Goal: Information Seeking & Learning: Find specific fact

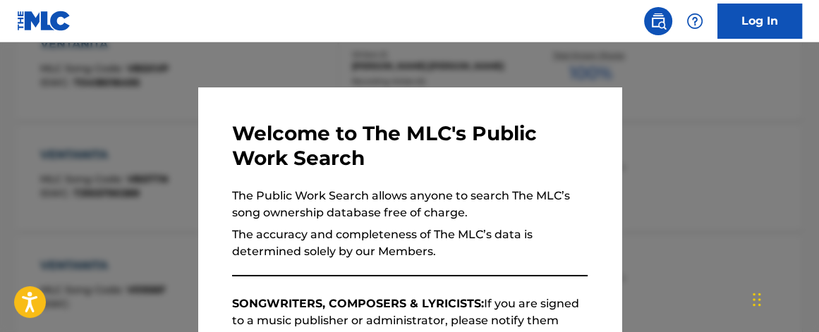
scroll to position [462, 0]
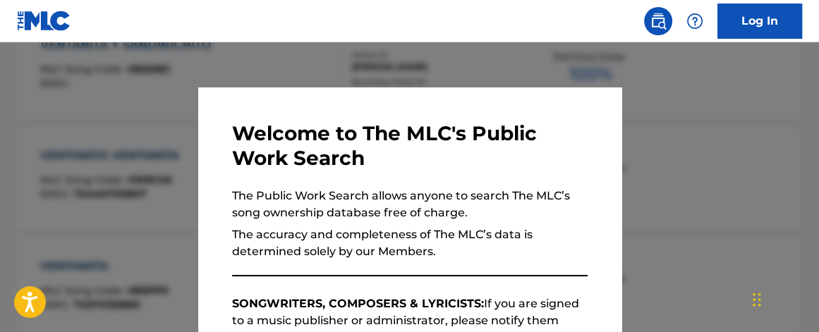
drag, startPoint x: 318, startPoint y: 61, endPoint x: 344, endPoint y: 73, distance: 28.5
click at [327, 66] on div at bounding box center [409, 208] width 819 height 332
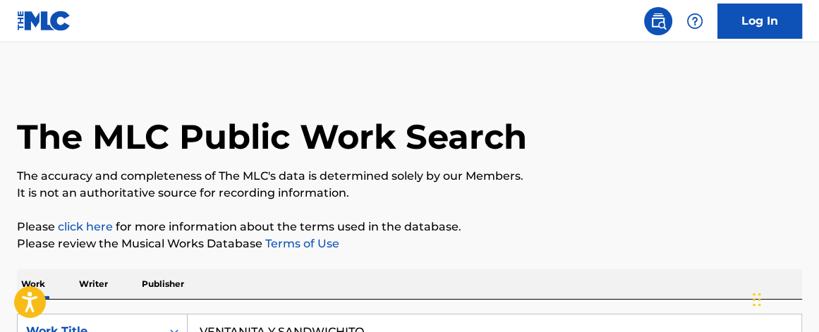
scroll to position [161, 0]
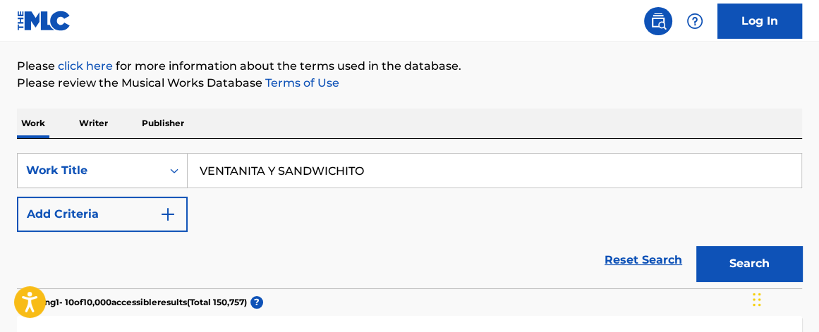
click at [92, 124] on p "Writer" at bounding box center [93, 124] width 37 height 30
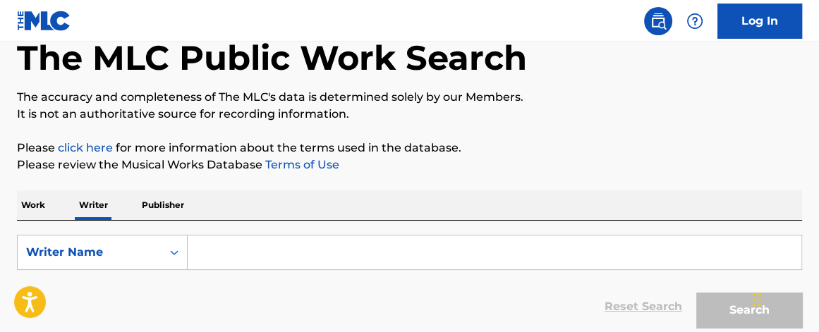
scroll to position [133, 0]
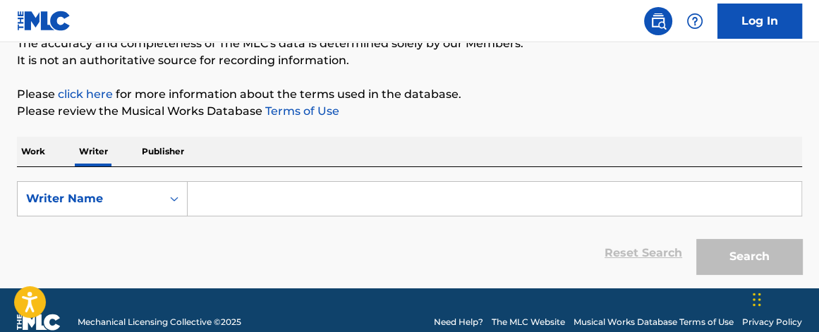
paste input "[PERSON_NAME]"
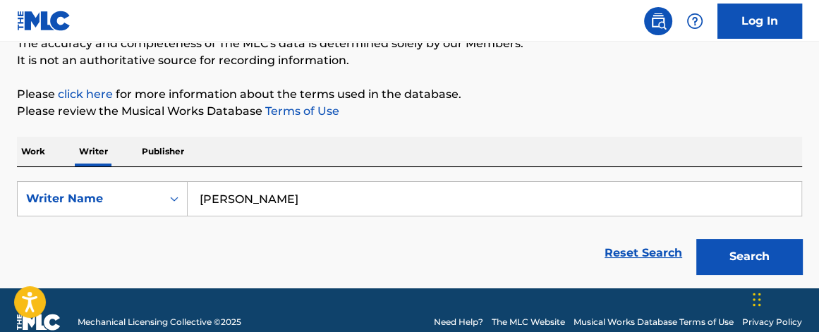
click at [278, 197] on input "[PERSON_NAME]" at bounding box center [495, 199] width 614 height 34
click at [697, 239] on button "Search" at bounding box center [750, 256] width 106 height 35
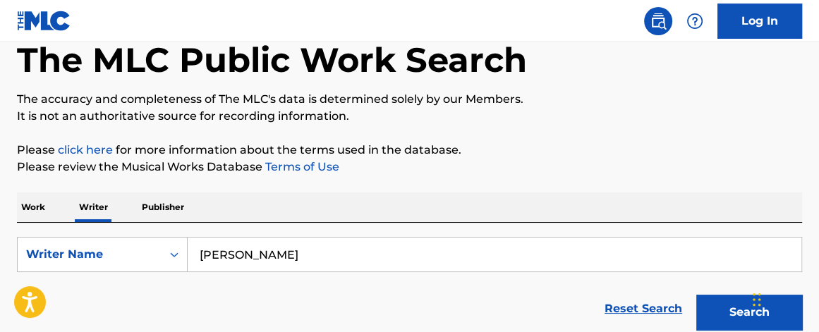
scroll to position [73, 0]
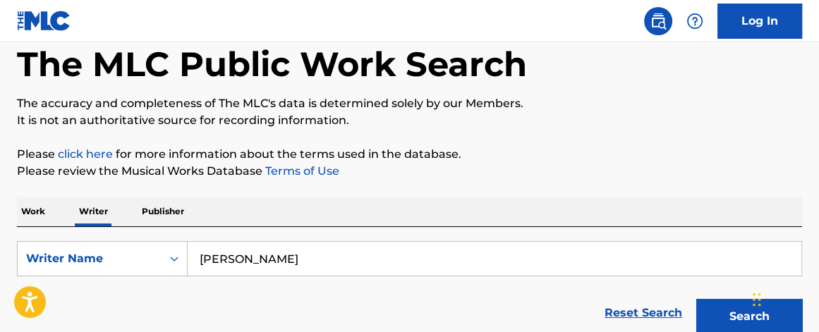
drag, startPoint x: 239, startPoint y: 259, endPoint x: 7, endPoint y: 157, distance: 252.8
type input "Penunri"
click at [697, 299] on button "Search" at bounding box center [750, 316] width 106 height 35
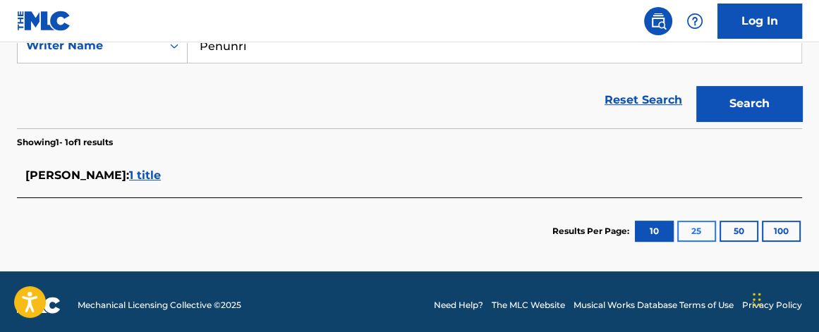
scroll to position [282, 0]
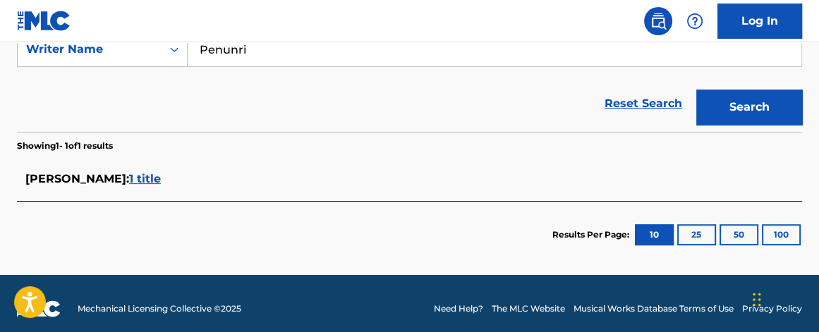
click at [161, 175] on span "1 title" at bounding box center [145, 178] width 32 height 13
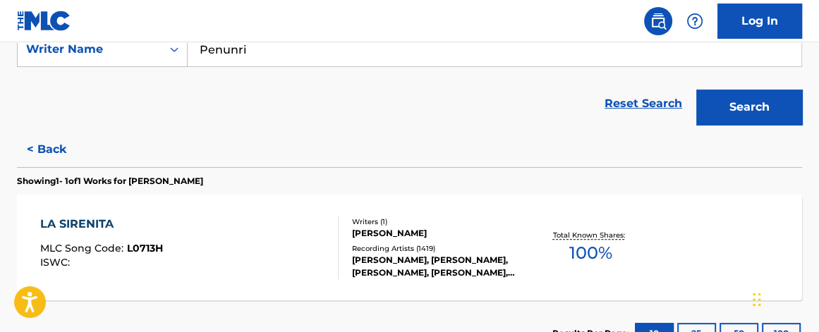
click at [597, 256] on span "100 %" at bounding box center [591, 253] width 43 height 25
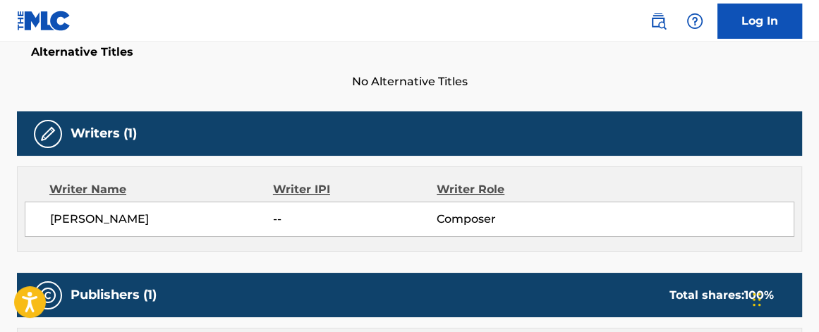
scroll to position [391, 0]
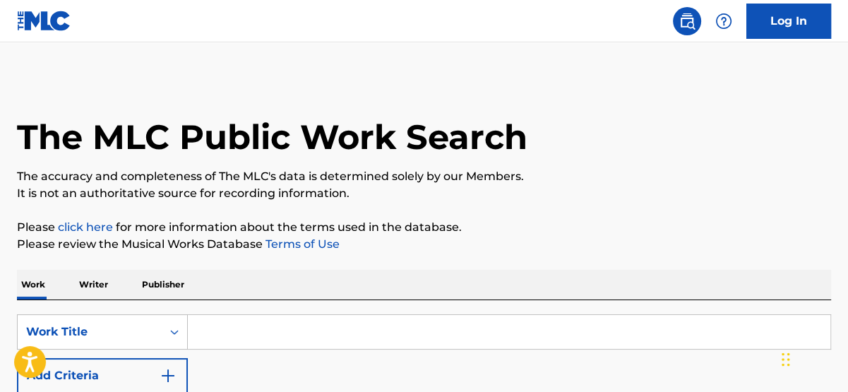
click at [264, 327] on input "Search Form" at bounding box center [509, 332] width 642 height 34
type input "la sirenita"
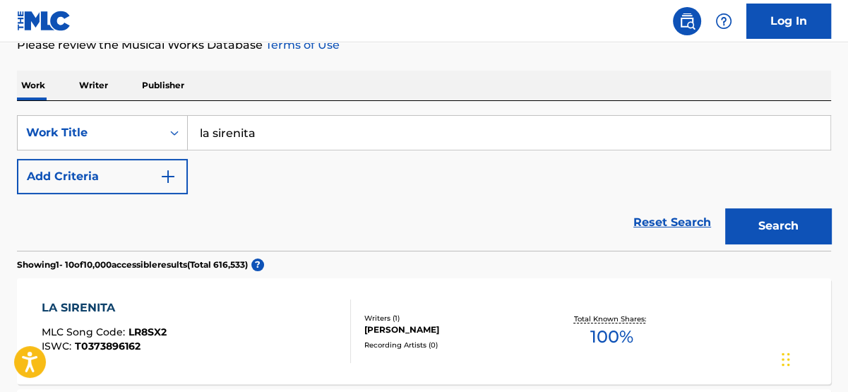
scroll to position [196, 0]
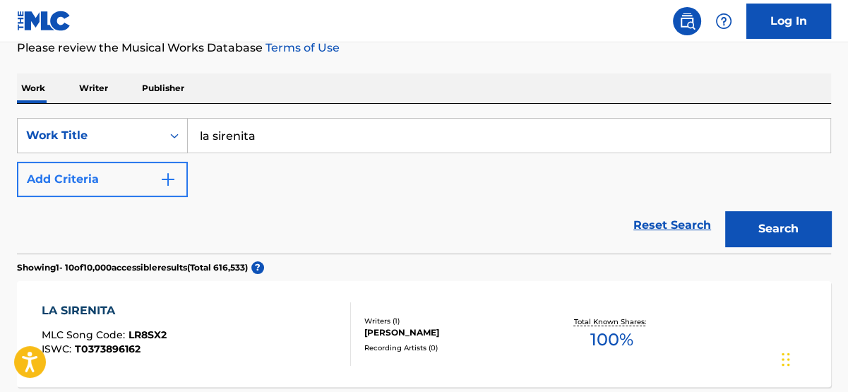
click at [187, 177] on div "SearchWithCriteriac849e169-2df7-43fa-ab4c-ba5931bb85a4 Work Title la sirenita A…" at bounding box center [424, 157] width 814 height 79
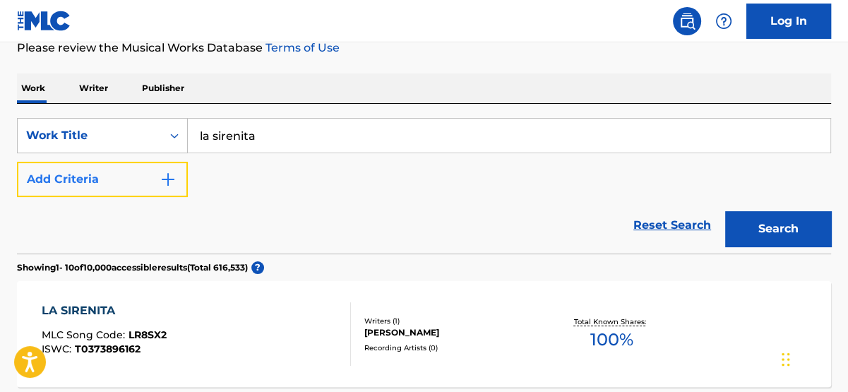
click at [172, 179] on img "Search Form" at bounding box center [168, 179] width 17 height 17
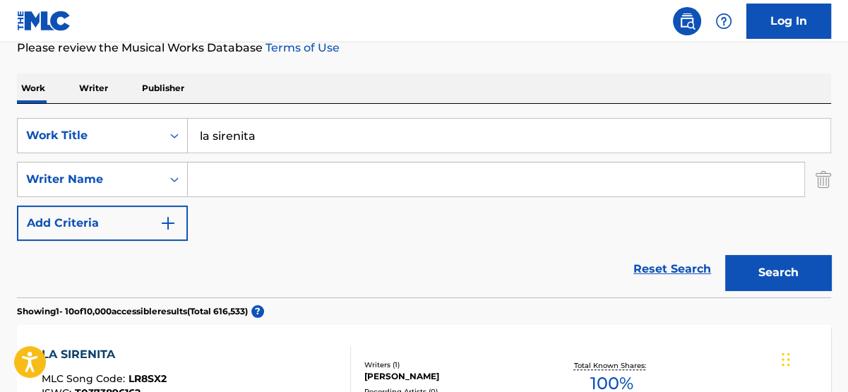
drag, startPoint x: 176, startPoint y: 179, endPoint x: 251, endPoint y: 183, distance: 74.9
click at [250, 183] on input "Search Form" at bounding box center [496, 179] width 616 height 34
type input "k"
type input "ignacio"
click at [725, 255] on button "Search" at bounding box center [778, 272] width 106 height 35
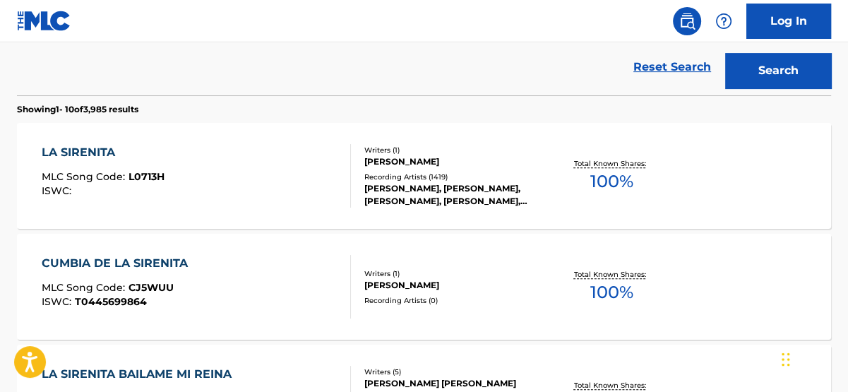
scroll to position [401, 0]
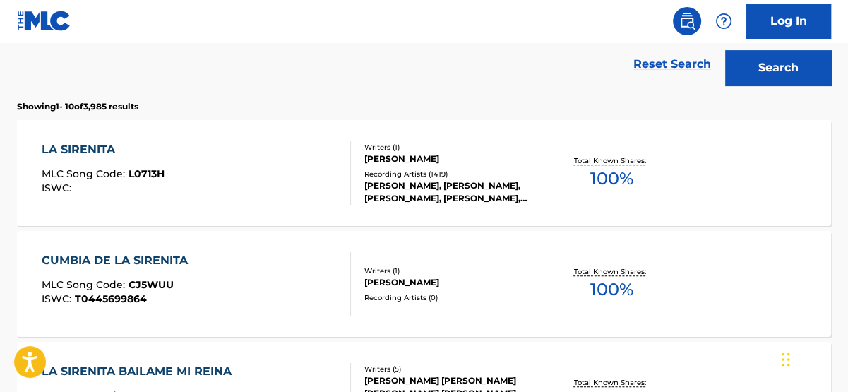
click at [602, 183] on span "100 %" at bounding box center [611, 178] width 43 height 25
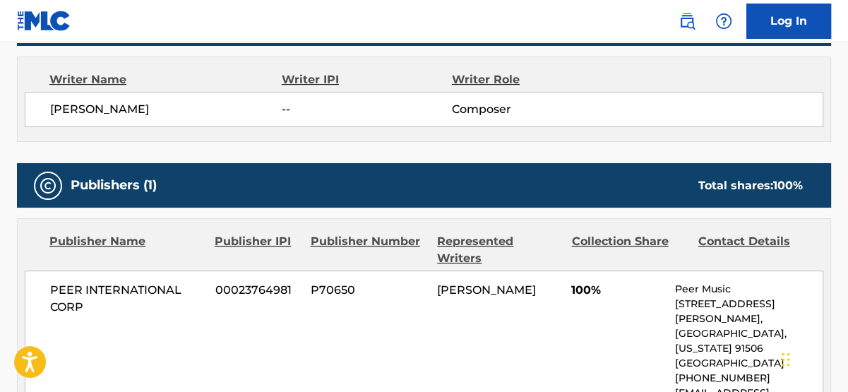
scroll to position [440, 0]
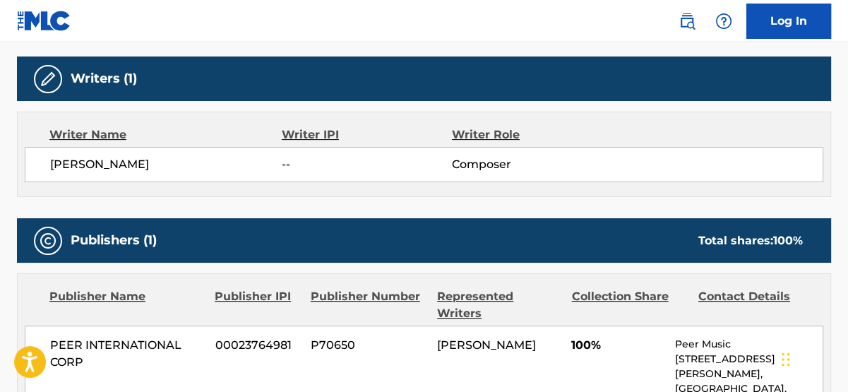
drag, startPoint x: 234, startPoint y: 160, endPoint x: 62, endPoint y: 169, distance: 171.7
click at [50, 166] on span "[PERSON_NAME]" at bounding box center [165, 164] width 231 height 17
copy span "[PERSON_NAME]"
drag, startPoint x: 47, startPoint y: 324, endPoint x: 132, endPoint y: 332, distance: 85.1
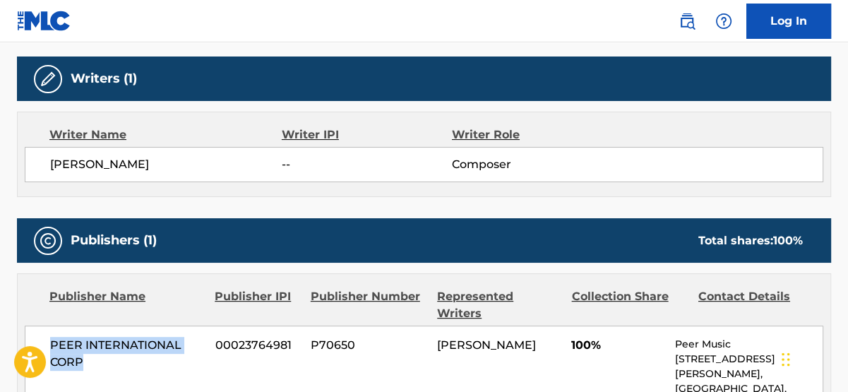
copy span "PEER INTERNATIONAL CORP"
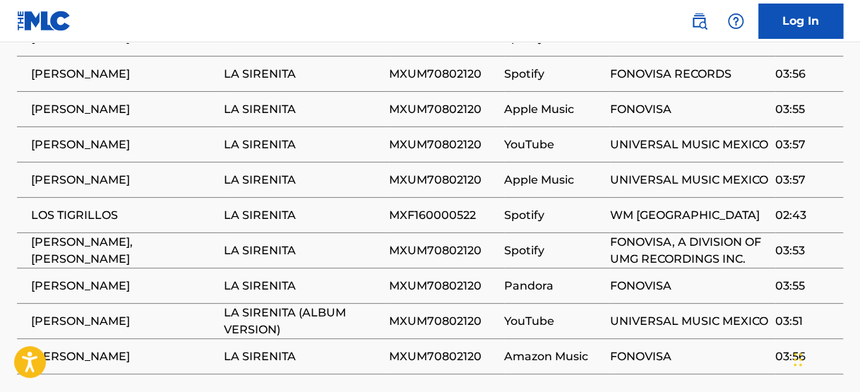
scroll to position [1001, 0]
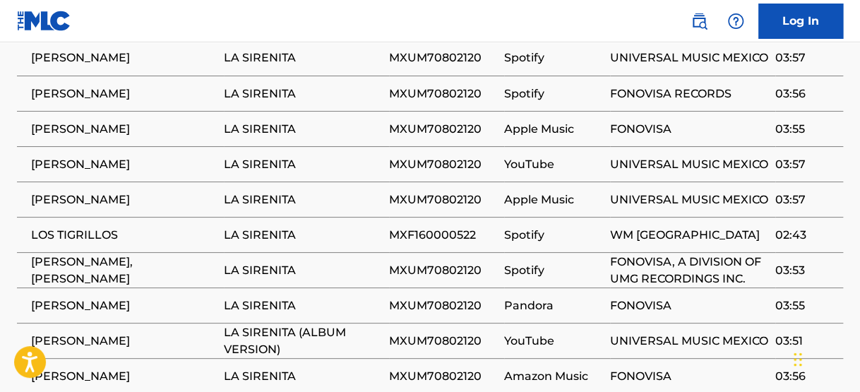
click at [76, 155] on span "[PERSON_NAME]" at bounding box center [124, 163] width 186 height 17
click at [73, 155] on span "[PERSON_NAME]" at bounding box center [124, 163] width 186 height 17
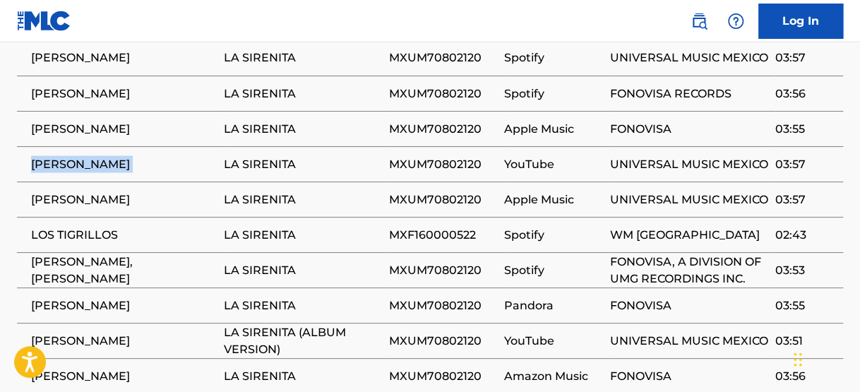
copy div "[PERSON_NAME]"
click at [434, 155] on span "MXUM70802120" at bounding box center [443, 163] width 109 height 17
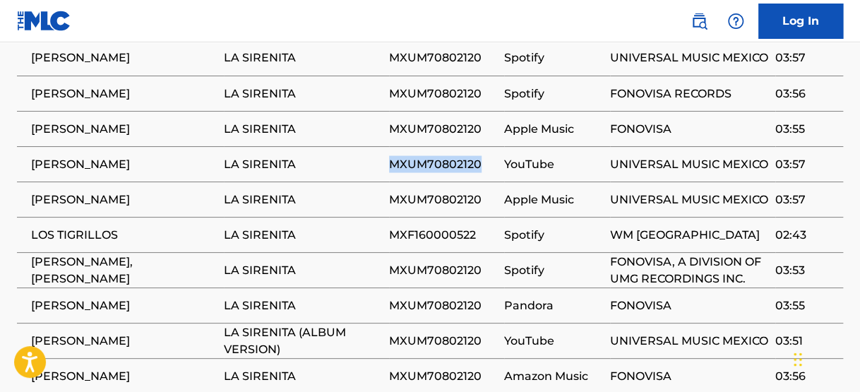
click at [434, 155] on span "MXUM70802120" at bounding box center [443, 163] width 109 height 17
copy span "MXUM70802120"
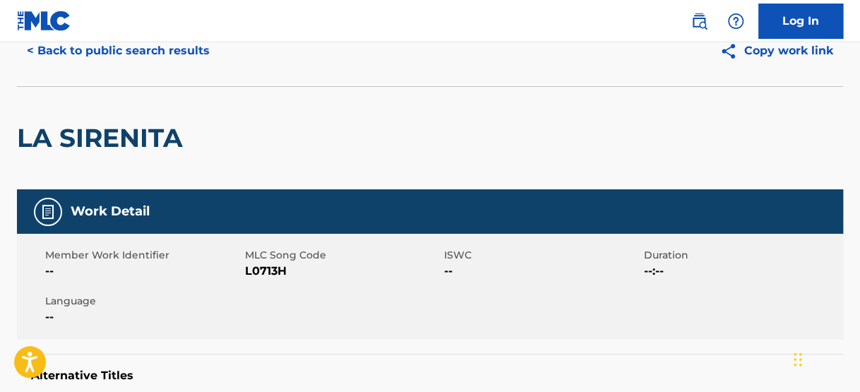
scroll to position [0, 0]
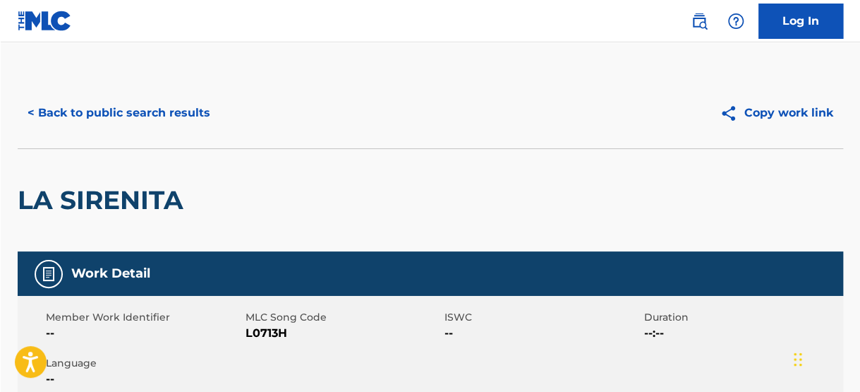
scroll to position [481, 0]
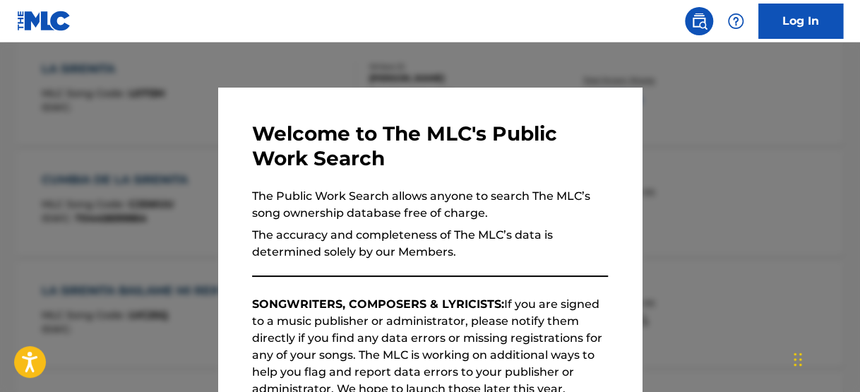
drag, startPoint x: 294, startPoint y: 61, endPoint x: 314, endPoint y: 64, distance: 20.7
click at [295, 61] on div at bounding box center [430, 238] width 860 height 392
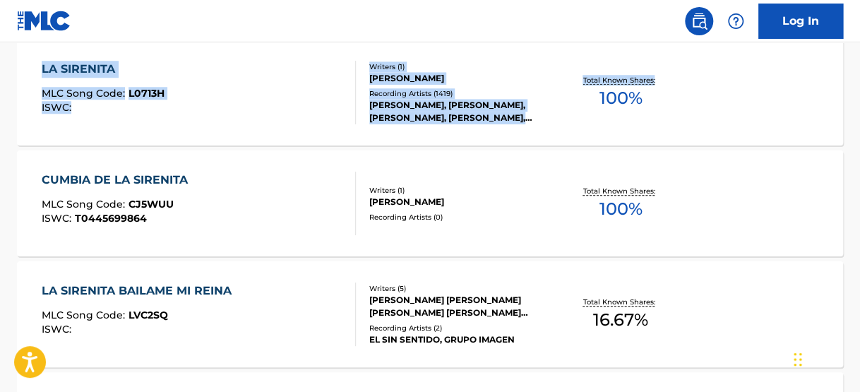
drag, startPoint x: 858, startPoint y: 127, endPoint x: 860, endPoint y: 22, distance: 105.2
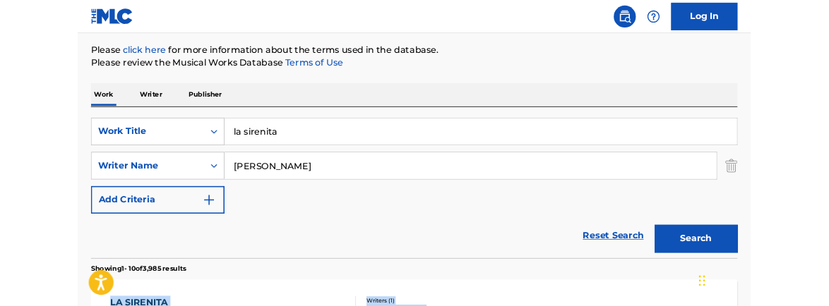
scroll to position [166, 0]
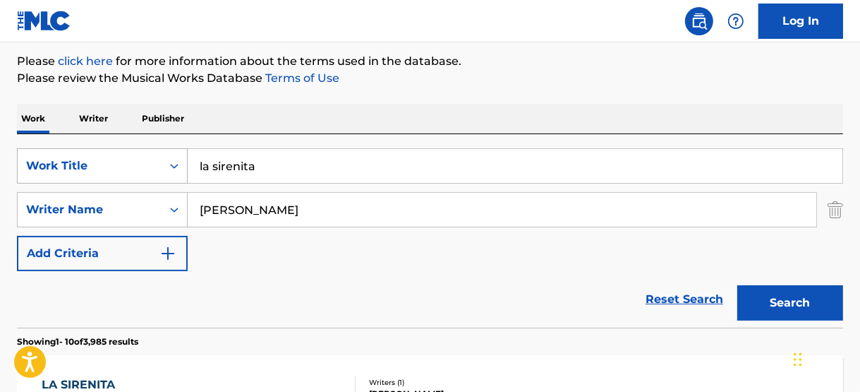
drag, startPoint x: 294, startPoint y: 160, endPoint x: 157, endPoint y: 150, distance: 136.6
click at [158, 150] on div "SearchWithCriteriac849e169-2df7-43fa-ab4c-ba5931bb85a4 Work Title la sirenita" at bounding box center [430, 165] width 826 height 35
paste input "AMORE DE JUGUETE"
type input "AMORE DE JUGUETE"
click at [54, 147] on div "SearchWithCriteriac849e169-2df7-43fa-ab4c-ba5931bb85a4 Work Title AMORE DE JUGU…" at bounding box center [430, 230] width 826 height 193
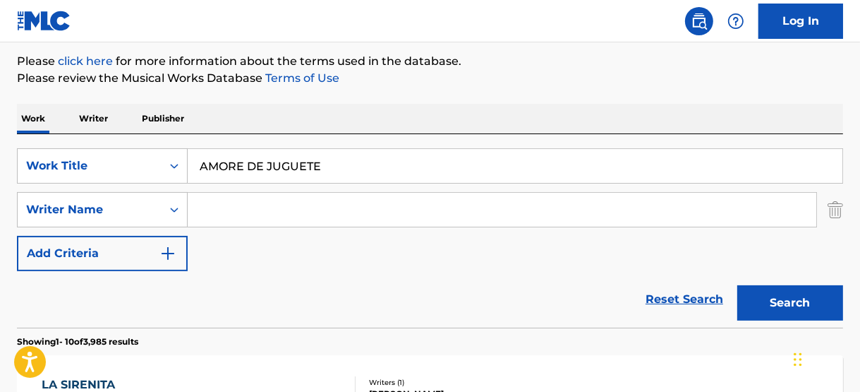
click at [738, 285] on button "Search" at bounding box center [791, 302] width 106 height 35
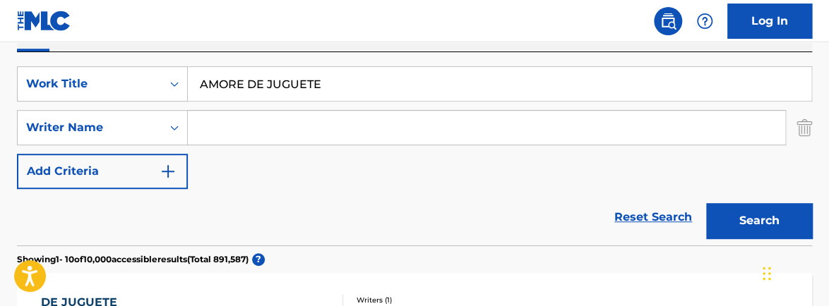
scroll to position [254, 0]
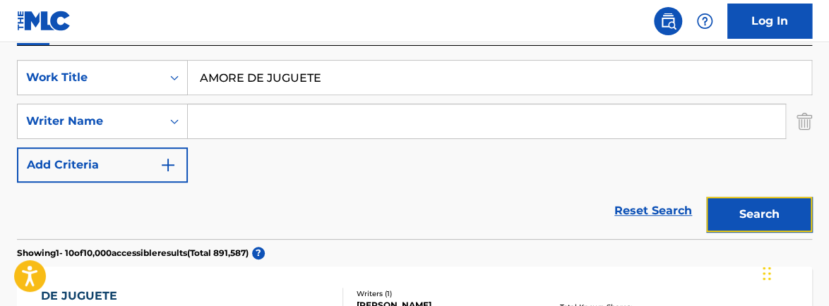
click at [762, 211] on button "Search" at bounding box center [759, 214] width 106 height 35
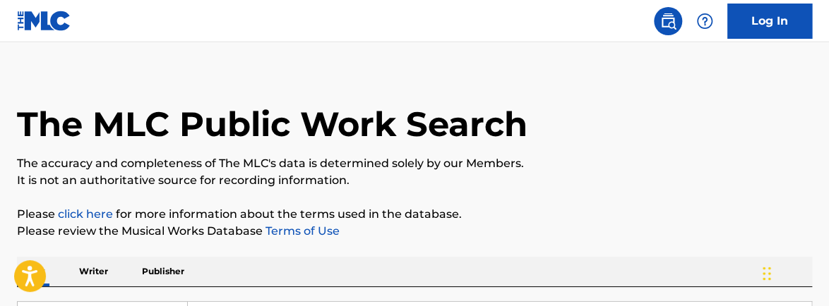
scroll to position [0, 0]
